Goal: Transaction & Acquisition: Purchase product/service

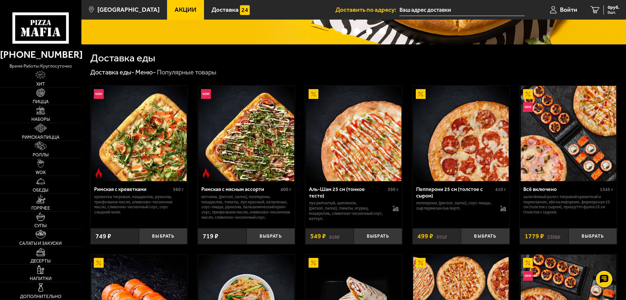
scroll to position [163, 0]
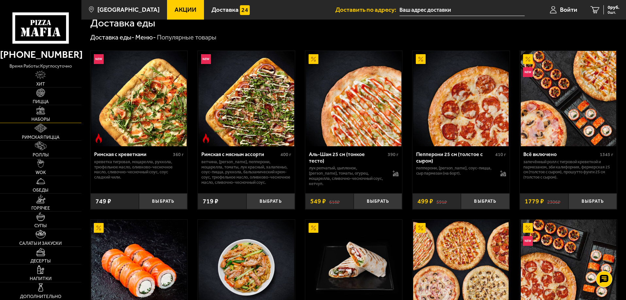
click at [41, 112] on img at bounding box center [40, 110] width 9 height 9
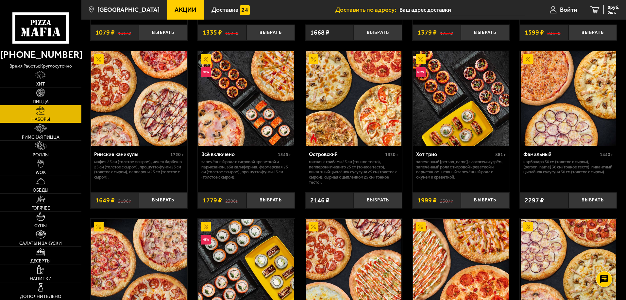
scroll to position [490, 0]
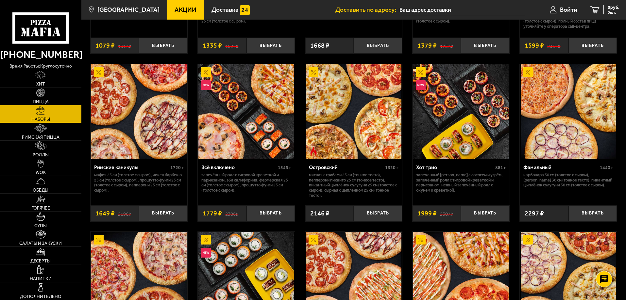
click at [353, 100] on img at bounding box center [353, 111] width 95 height 95
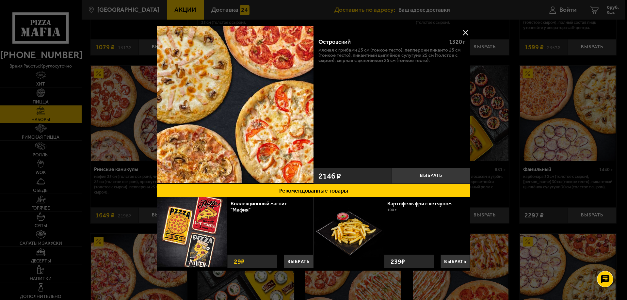
click at [465, 32] on button at bounding box center [466, 33] width 10 height 10
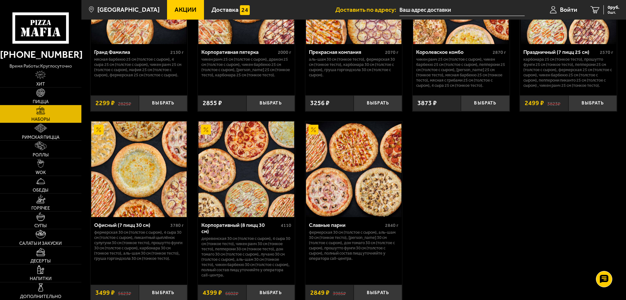
scroll to position [947, 0]
